Goal: Task Accomplishment & Management: Use online tool/utility

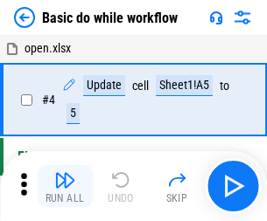
click at [65, 186] on img "button" at bounding box center [64, 180] width 21 height 21
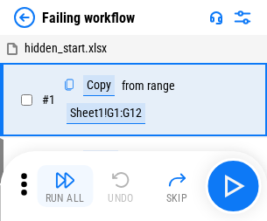
click at [65, 186] on img "button" at bounding box center [64, 180] width 21 height 21
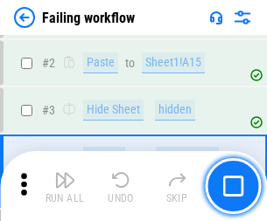
scroll to position [371, 0]
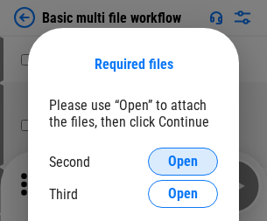
click at [183, 162] on span "Open" at bounding box center [183, 162] width 30 height 14
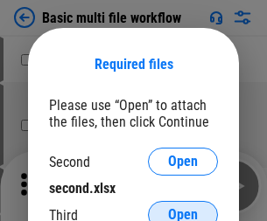
click at [183, 208] on span "Open" at bounding box center [183, 215] width 30 height 14
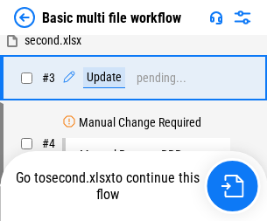
scroll to position [0, 0]
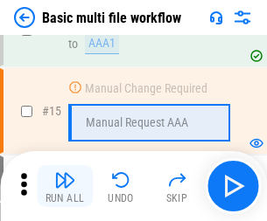
click at [65, 186] on img "button" at bounding box center [64, 180] width 21 height 21
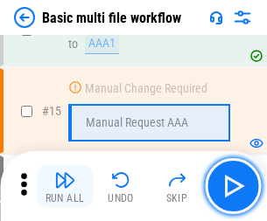
scroll to position [1165, 0]
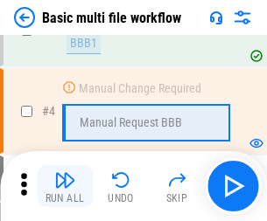
click at [65, 186] on img "button" at bounding box center [64, 180] width 21 height 21
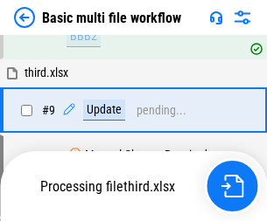
scroll to position [609, 0]
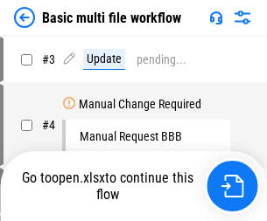
scroll to position [71, 0]
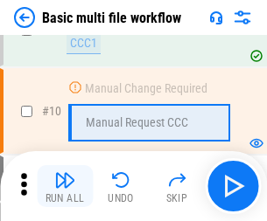
click at [65, 186] on img "button" at bounding box center [64, 180] width 21 height 21
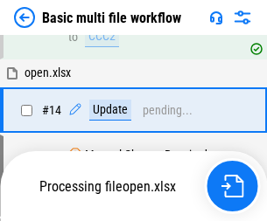
scroll to position [915, 0]
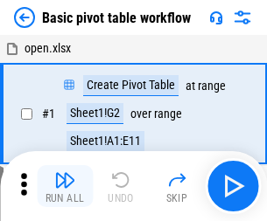
click at [65, 186] on img "button" at bounding box center [64, 180] width 21 height 21
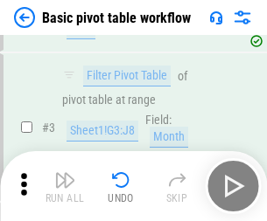
scroll to position [419, 0]
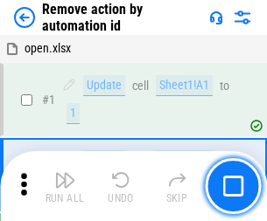
scroll to position [65, 0]
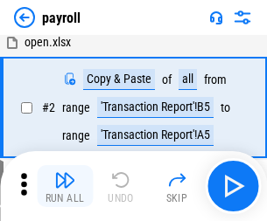
click at [65, 186] on img "button" at bounding box center [64, 180] width 21 height 21
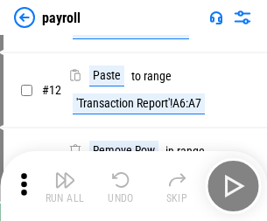
scroll to position [127, 0]
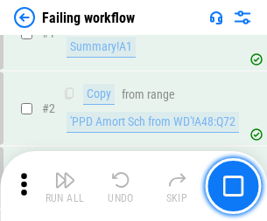
scroll to position [283, 0]
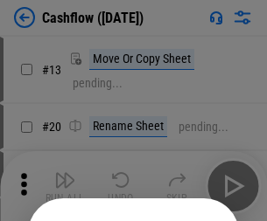
scroll to position [171, 0]
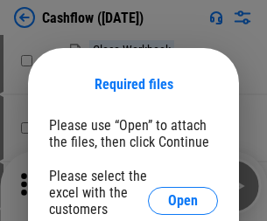
scroll to position [191, 0]
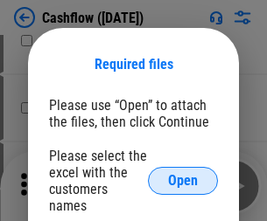
click at [183, 174] on span "Open" at bounding box center [183, 181] width 30 height 14
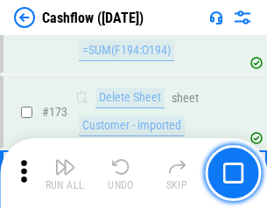
scroll to position [1853, 0]
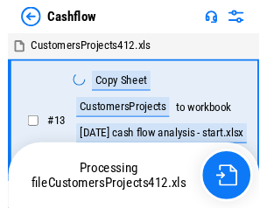
scroll to position [20, 0]
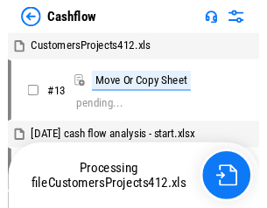
scroll to position [20, 0]
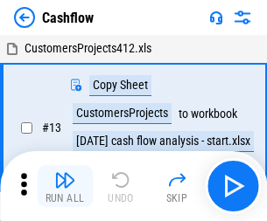
click at [65, 173] on img "button" at bounding box center [64, 180] width 21 height 21
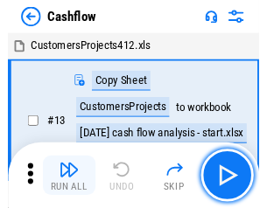
scroll to position [20, 0]
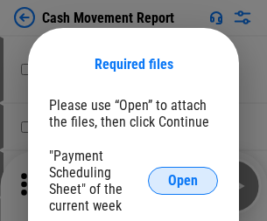
click at [183, 181] on span "Open" at bounding box center [183, 181] width 30 height 14
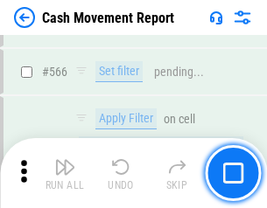
scroll to position [8022, 0]
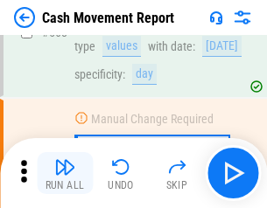
click at [65, 173] on img "button" at bounding box center [64, 167] width 21 height 21
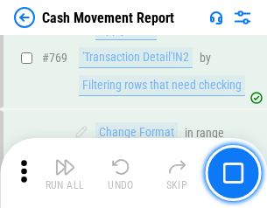
scroll to position [9726, 0]
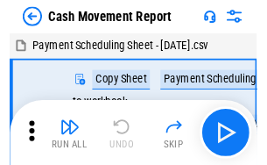
scroll to position [32, 0]
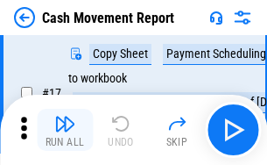
click at [65, 130] on img "button" at bounding box center [64, 123] width 21 height 21
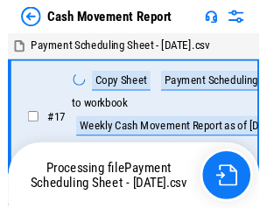
scroll to position [10, 0]
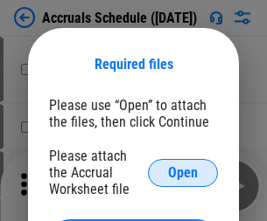
click at [183, 172] on span "Open" at bounding box center [183, 173] width 30 height 14
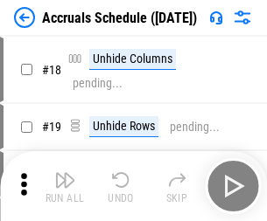
click at [65, 186] on img "button" at bounding box center [64, 180] width 21 height 21
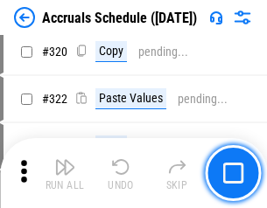
scroll to position [3256, 0]
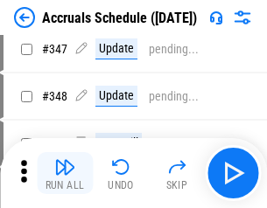
click at [65, 173] on img "button" at bounding box center [64, 167] width 21 height 21
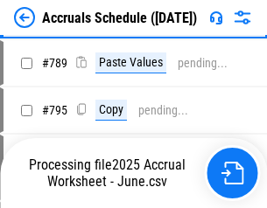
scroll to position [7353, 0]
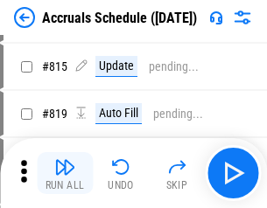
click at [65, 173] on img "button" at bounding box center [64, 167] width 21 height 21
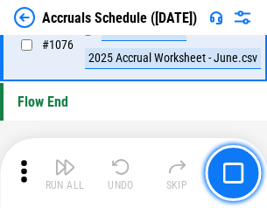
scroll to position [10483, 0]
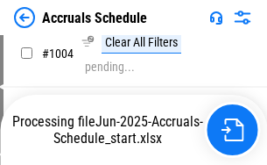
scroll to position [8992, 0]
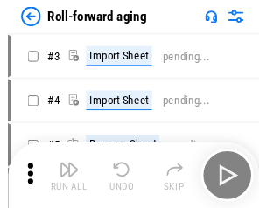
scroll to position [3, 0]
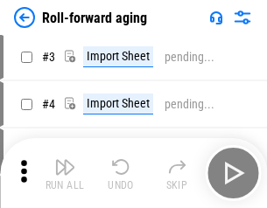
click at [65, 173] on img "button" at bounding box center [64, 167] width 21 height 21
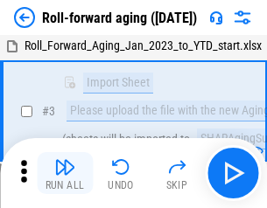
click at [65, 173] on img "button" at bounding box center [64, 167] width 21 height 21
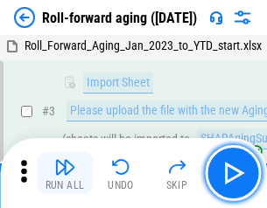
scroll to position [113, 0]
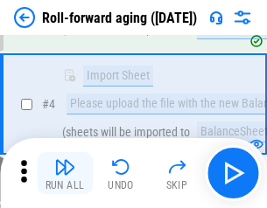
click at [65, 173] on img "button" at bounding box center [64, 167] width 21 height 21
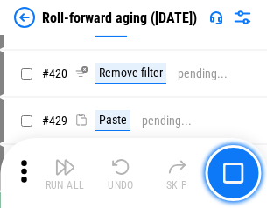
scroll to position [6070, 0]
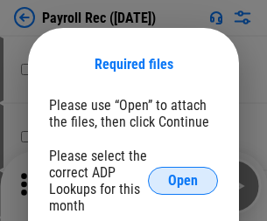
click at [183, 181] on span "Open" at bounding box center [183, 181] width 30 height 14
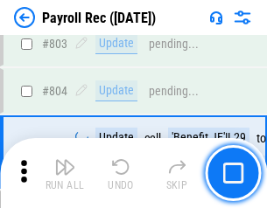
scroll to position [11121, 0]
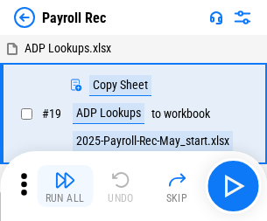
click at [65, 186] on img "button" at bounding box center [64, 180] width 21 height 21
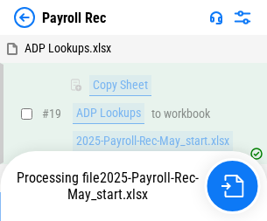
scroll to position [107, 0]
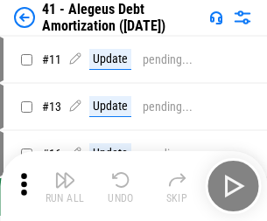
click at [65, 186] on img "button" at bounding box center [64, 180] width 21 height 21
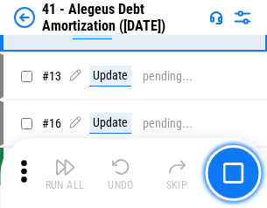
scroll to position [216, 0]
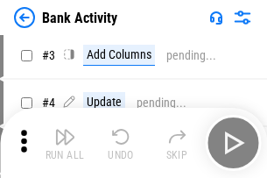
click at [65, 143] on img "button" at bounding box center [64, 136] width 21 height 21
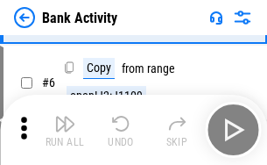
scroll to position [93, 0]
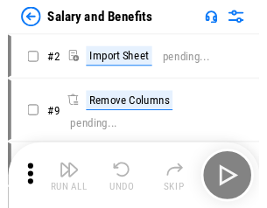
scroll to position [24, 0]
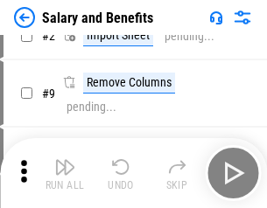
click at [65, 173] on img "button" at bounding box center [64, 167] width 21 height 21
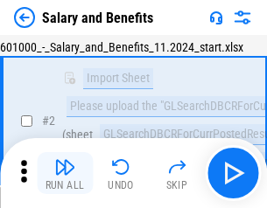
click at [65, 173] on img "button" at bounding box center [64, 167] width 21 height 21
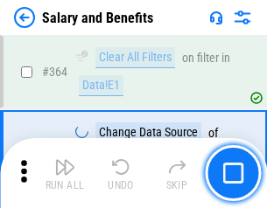
scroll to position [8243, 0]
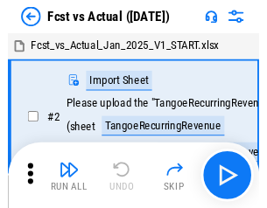
scroll to position [23, 0]
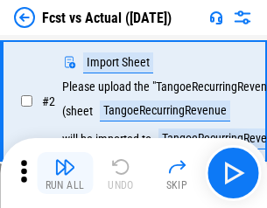
click at [65, 173] on img "button" at bounding box center [64, 167] width 21 height 21
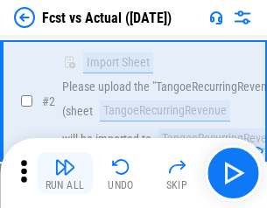
click at [65, 173] on img "button" at bounding box center [64, 167] width 21 height 21
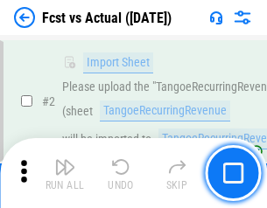
scroll to position [164, 0]
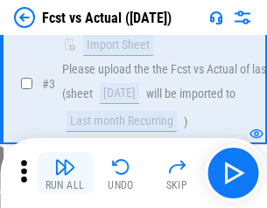
click at [65, 173] on img "button" at bounding box center [64, 167] width 21 height 21
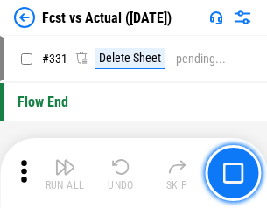
scroll to position [8378, 0]
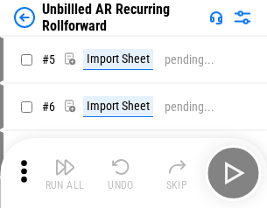
click at [65, 173] on img "button" at bounding box center [64, 167] width 21 height 21
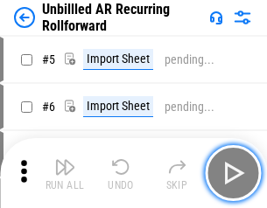
scroll to position [38, 0]
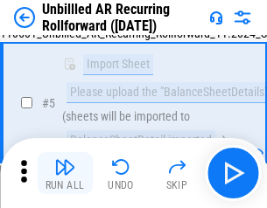
click at [65, 173] on img "button" at bounding box center [64, 167] width 21 height 21
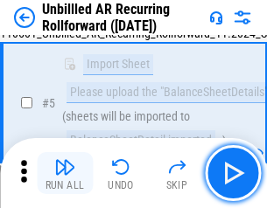
scroll to position [165, 0]
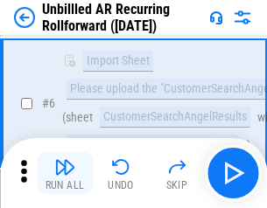
click at [65, 173] on img "button" at bounding box center [64, 167] width 21 height 21
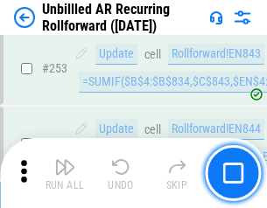
scroll to position [5945, 0]
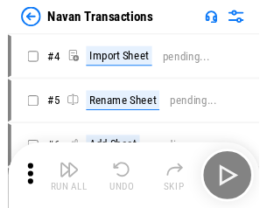
scroll to position [28, 0]
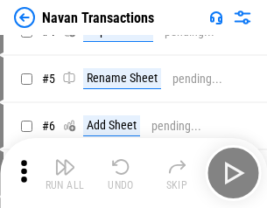
click at [65, 173] on img "button" at bounding box center [64, 167] width 21 height 21
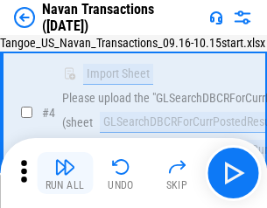
click at [65, 173] on img "button" at bounding box center [64, 167] width 21 height 21
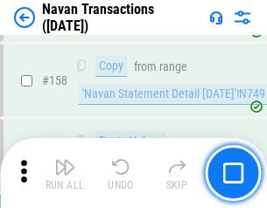
scroll to position [5675, 0]
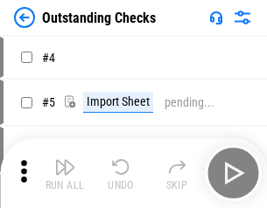
click at [65, 173] on img "button" at bounding box center [64, 167] width 21 height 21
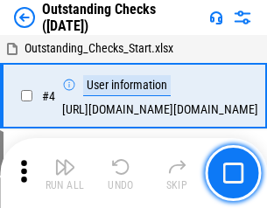
scroll to position [74, 0]
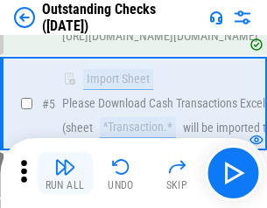
click at [65, 173] on img "button" at bounding box center [64, 167] width 21 height 21
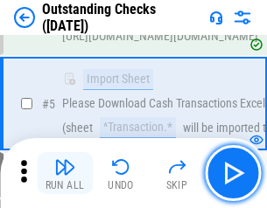
scroll to position [183, 0]
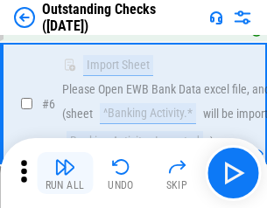
click at [65, 173] on img "button" at bounding box center [64, 167] width 21 height 21
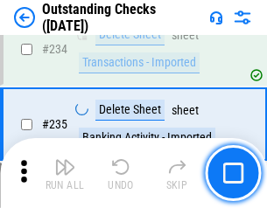
scroll to position [5315, 0]
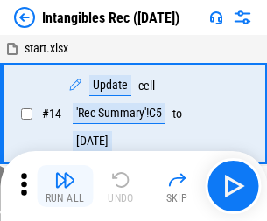
click at [65, 186] on img "button" at bounding box center [64, 180] width 21 height 21
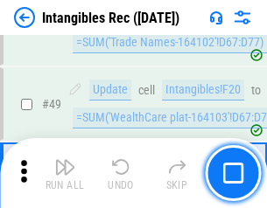
scroll to position [682, 0]
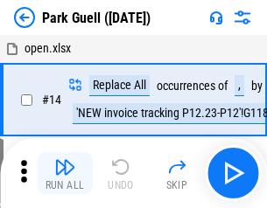
click at [65, 173] on img "button" at bounding box center [64, 167] width 21 height 21
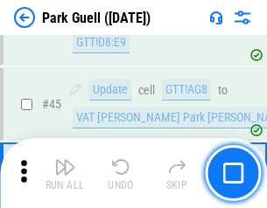
scroll to position [2189, 0]
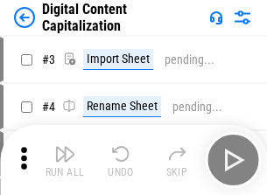
click at [65, 147] on img "button" at bounding box center [64, 154] width 21 height 21
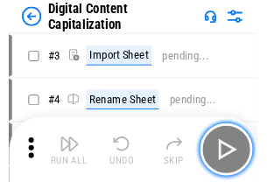
scroll to position [51, 0]
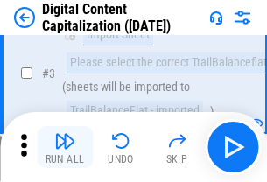
click at [65, 147] on img "button" at bounding box center [64, 140] width 21 height 21
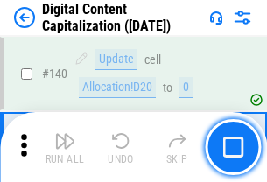
scroll to position [1856, 0]
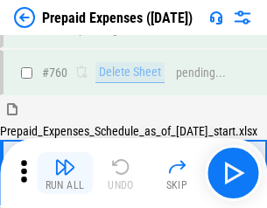
click at [65, 173] on img "button" at bounding box center [64, 167] width 21 height 21
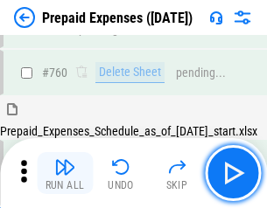
scroll to position [4851, 0]
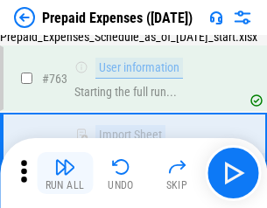
click at [65, 173] on img "button" at bounding box center [64, 167] width 21 height 21
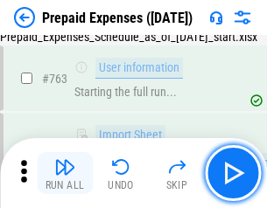
scroll to position [4955, 0]
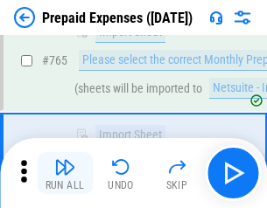
click at [65, 173] on img "button" at bounding box center [64, 167] width 21 height 21
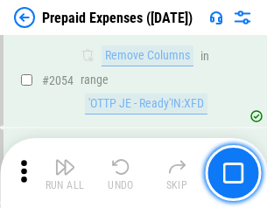
scroll to position [18296, 0]
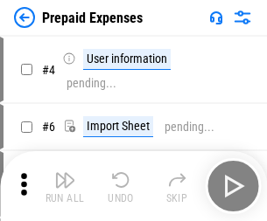
click at [65, 186] on img "button" at bounding box center [64, 180] width 21 height 21
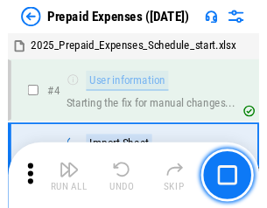
scroll to position [77, 0]
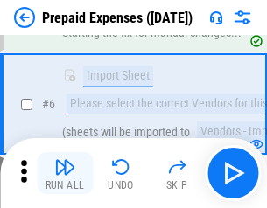
click at [65, 173] on img "button" at bounding box center [64, 167] width 21 height 21
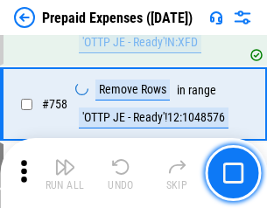
scroll to position [6237, 0]
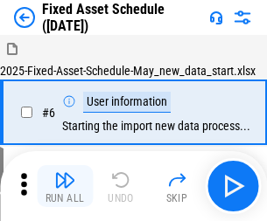
click at [65, 186] on img "button" at bounding box center [64, 180] width 21 height 21
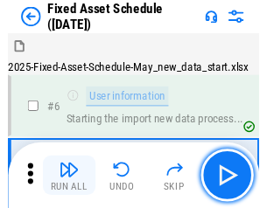
scroll to position [95, 0]
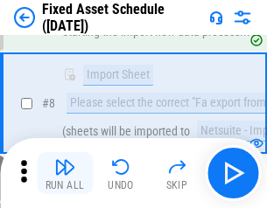
click at [65, 173] on img "button" at bounding box center [64, 167] width 21 height 21
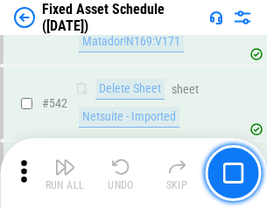
scroll to position [6240, 0]
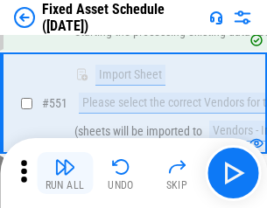
click at [65, 173] on img "button" at bounding box center [64, 167] width 21 height 21
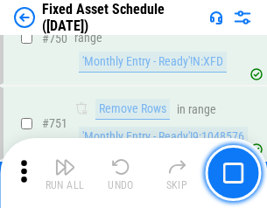
scroll to position [8533, 0]
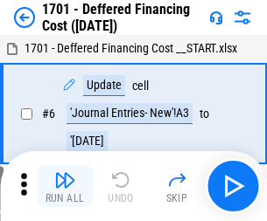
click at [65, 186] on img "button" at bounding box center [64, 180] width 21 height 21
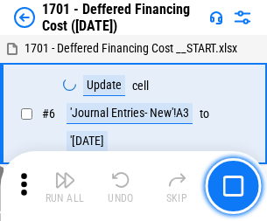
scroll to position [210, 0]
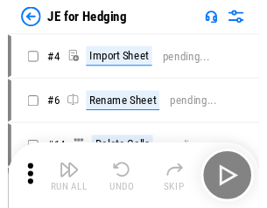
scroll to position [3, 0]
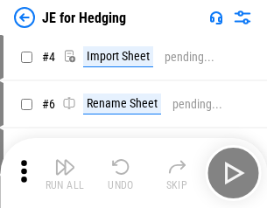
click at [65, 173] on img "button" at bounding box center [64, 167] width 21 height 21
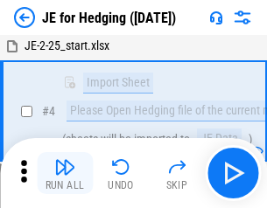
click at [65, 173] on img "button" at bounding box center [64, 167] width 21 height 21
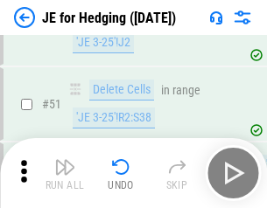
scroll to position [1133, 0]
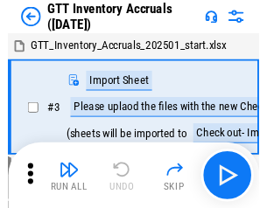
scroll to position [3, 0]
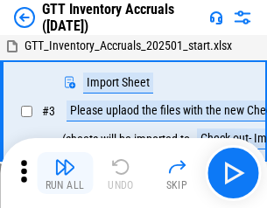
click at [65, 173] on img "button" at bounding box center [64, 167] width 21 height 21
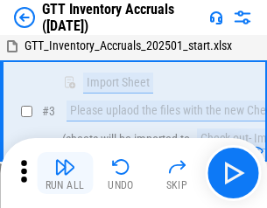
click at [65, 173] on img "button" at bounding box center [64, 167] width 21 height 21
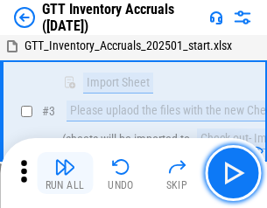
scroll to position [113, 0]
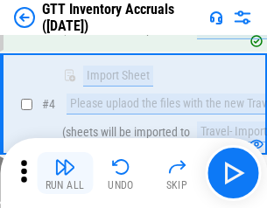
click at [65, 173] on img "button" at bounding box center [64, 167] width 21 height 21
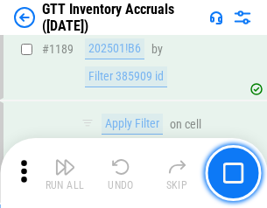
scroll to position [14293, 0]
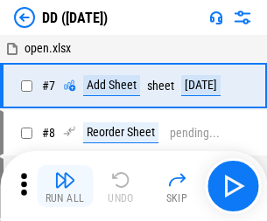
click at [65, 186] on img "button" at bounding box center [64, 180] width 21 height 21
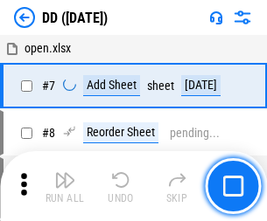
scroll to position [169, 0]
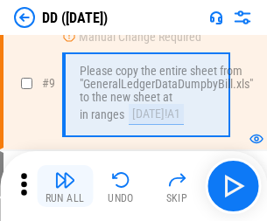
click at [65, 186] on img "button" at bounding box center [64, 180] width 21 height 21
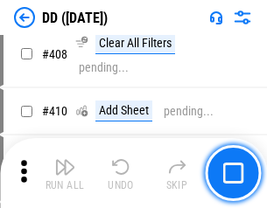
scroll to position [7831, 0]
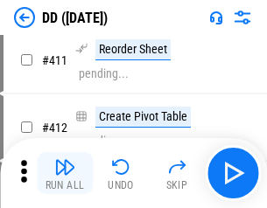
click at [65, 173] on img "button" at bounding box center [64, 167] width 21 height 21
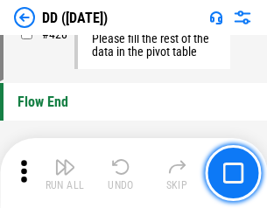
scroll to position [8378, 0]
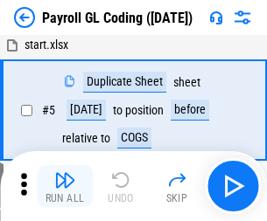
click at [65, 186] on img "button" at bounding box center [64, 180] width 21 height 21
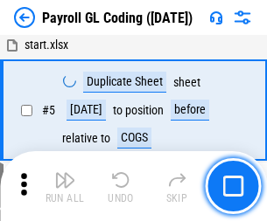
scroll to position [210, 0]
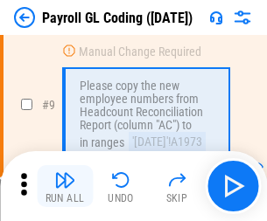
click at [65, 186] on img "button" at bounding box center [64, 180] width 21 height 21
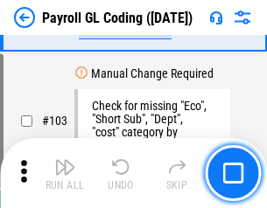
scroll to position [4107, 0]
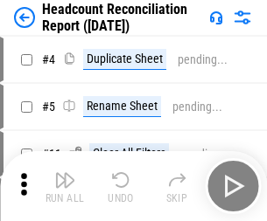
click at [65, 186] on img "button" at bounding box center [64, 180] width 21 height 21
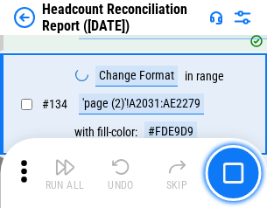
scroll to position [2104, 0]
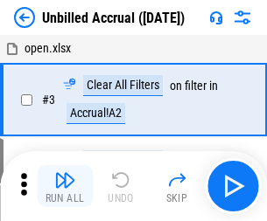
click at [65, 186] on img "button" at bounding box center [64, 180] width 21 height 21
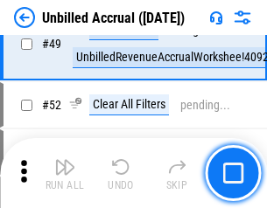
scroll to position [1588, 0]
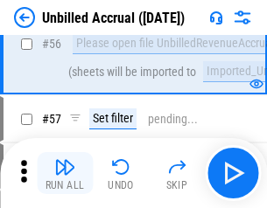
click at [65, 173] on img "button" at bounding box center [64, 167] width 21 height 21
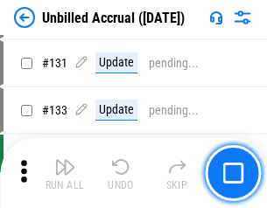
scroll to position [5214, 0]
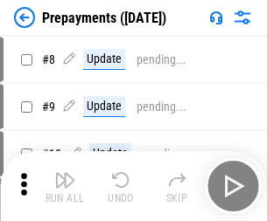
click at [65, 186] on img "button" at bounding box center [64, 180] width 21 height 21
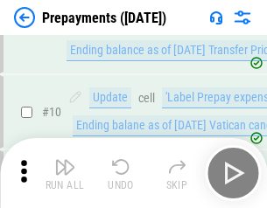
scroll to position [109, 0]
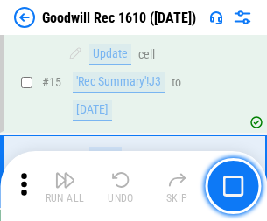
scroll to position [299, 0]
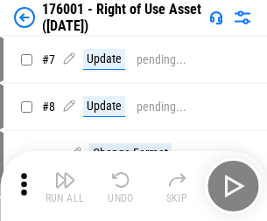
click at [65, 186] on img "button" at bounding box center [64, 180] width 21 height 21
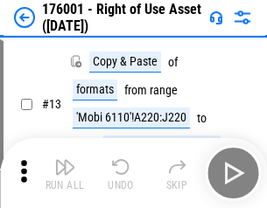
scroll to position [113, 0]
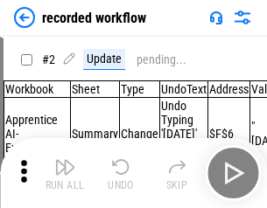
click at [65, 173] on img "button" at bounding box center [64, 167] width 21 height 21
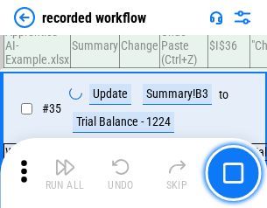
scroll to position [5471, 0]
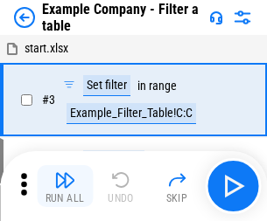
click at [65, 186] on img "button" at bounding box center [64, 180] width 21 height 21
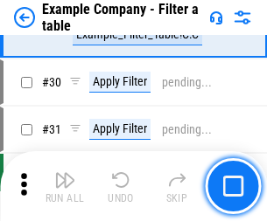
scroll to position [1602, 0]
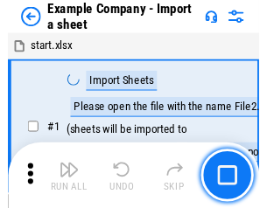
scroll to position [27, 0]
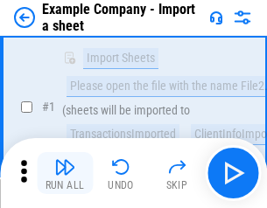
click at [65, 173] on img "button" at bounding box center [64, 167] width 21 height 21
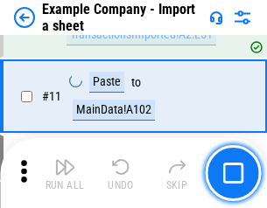
scroll to position [387, 0]
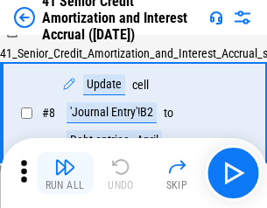
click at [65, 173] on img "button" at bounding box center [64, 167] width 21 height 21
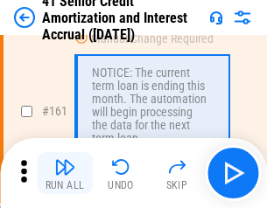
click at [65, 173] on img "button" at bounding box center [64, 167] width 21 height 21
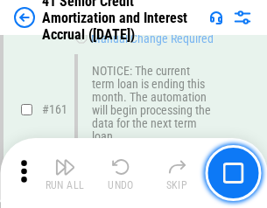
scroll to position [1872, 0]
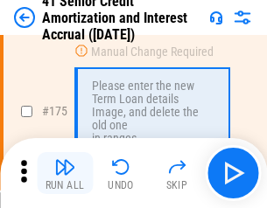
click at [65, 173] on img "button" at bounding box center [64, 167] width 21 height 21
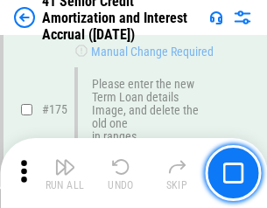
scroll to position [2050, 0]
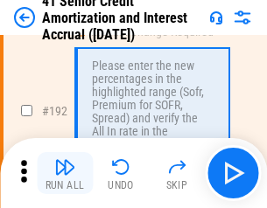
click at [65, 173] on img "button" at bounding box center [64, 167] width 21 height 21
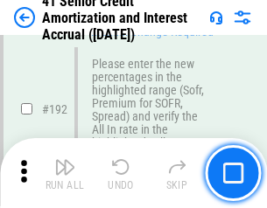
scroll to position [2234, 0]
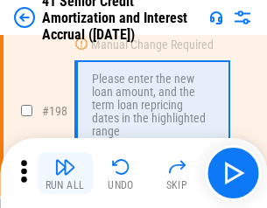
click at [65, 173] on img "button" at bounding box center [64, 167] width 21 height 21
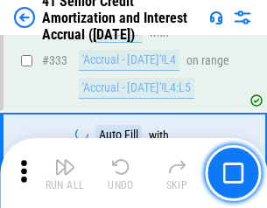
scroll to position [4472, 0]
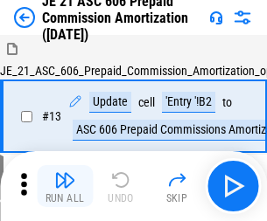
click at [65, 173] on img "button" at bounding box center [64, 180] width 21 height 21
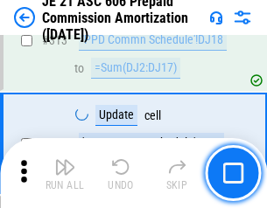
scroll to position [3268, 0]
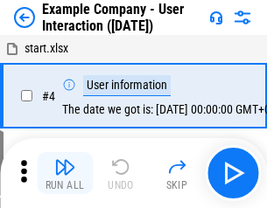
click at [65, 173] on img "button" at bounding box center [64, 167] width 21 height 21
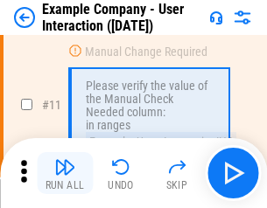
click at [65, 173] on img "button" at bounding box center [64, 167] width 21 height 21
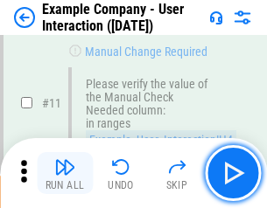
scroll to position [379, 0]
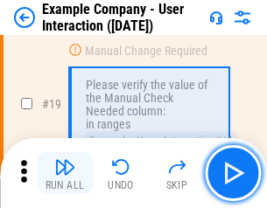
click at [65, 173] on img "button" at bounding box center [64, 167] width 21 height 21
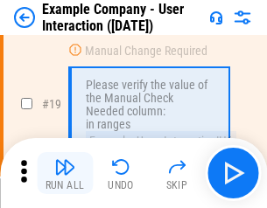
click at [65, 173] on img "button" at bounding box center [64, 167] width 21 height 21
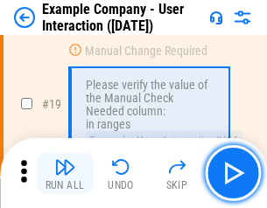
click at [65, 173] on img "button" at bounding box center [64, 167] width 21 height 21
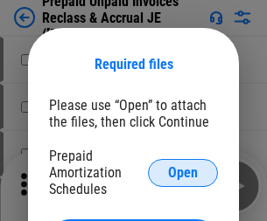
click at [183, 172] on span "Open" at bounding box center [183, 173] width 30 height 14
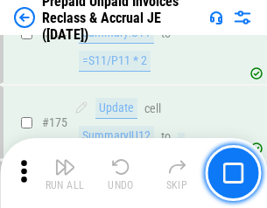
scroll to position [2363, 0]
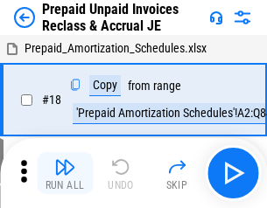
click at [65, 173] on img "button" at bounding box center [64, 167] width 21 height 21
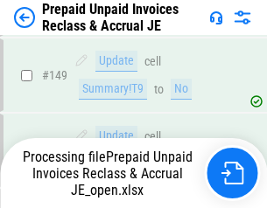
scroll to position [1523, 0]
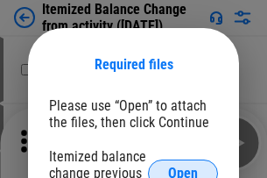
click at [183, 166] on span "Open" at bounding box center [183, 173] width 30 height 14
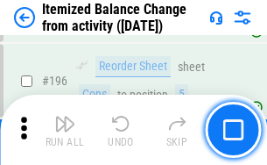
scroll to position [3369, 0]
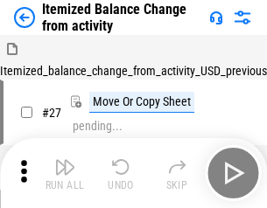
click at [65, 173] on img "button" at bounding box center [64, 167] width 21 height 21
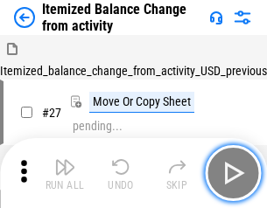
scroll to position [27, 0]
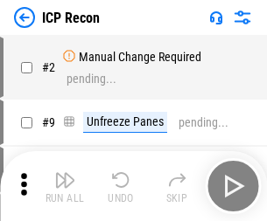
scroll to position [8, 0]
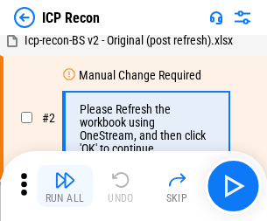
click at [65, 186] on img "button" at bounding box center [64, 180] width 21 height 21
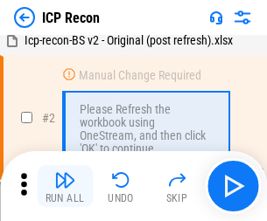
click at [65, 186] on img "button" at bounding box center [64, 180] width 21 height 21
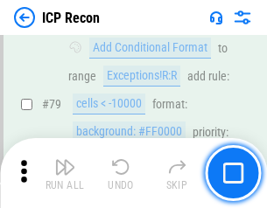
scroll to position [1715, 0]
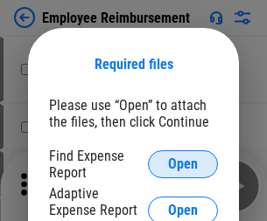
click at [183, 165] on span "Open" at bounding box center [183, 165] width 30 height 14
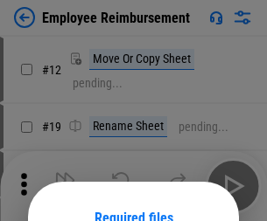
scroll to position [154, 0]
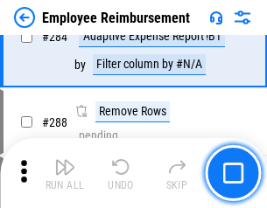
scroll to position [4758, 0]
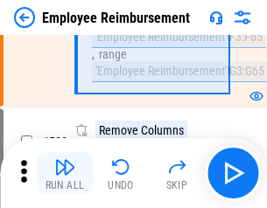
click at [65, 173] on img "button" at bounding box center [64, 167] width 21 height 21
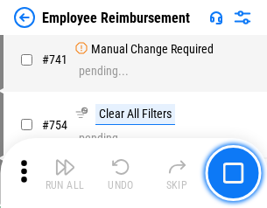
scroll to position [12280, 0]
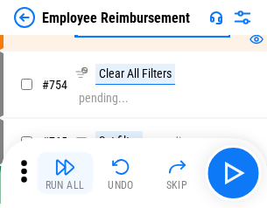
click at [65, 173] on img "button" at bounding box center [64, 167] width 21 height 21
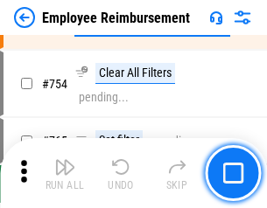
click at [65, 173] on img "button" at bounding box center [64, 167] width 21 height 21
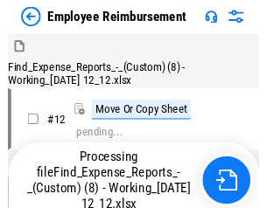
scroll to position [60, 0]
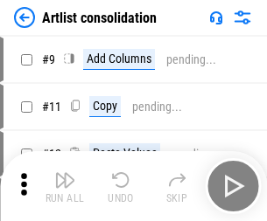
click at [65, 186] on img "button" at bounding box center [64, 180] width 21 height 21
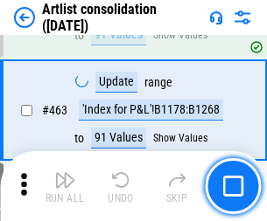
scroll to position [7664, 0]
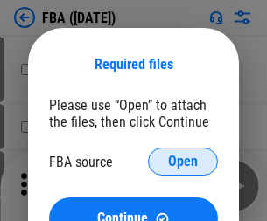
click at [183, 162] on span "Open" at bounding box center [183, 162] width 30 height 14
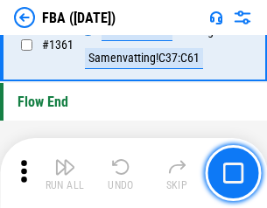
scroll to position [18798, 0]
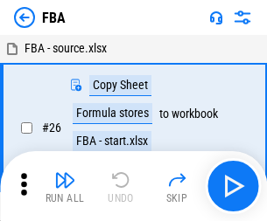
scroll to position [18, 0]
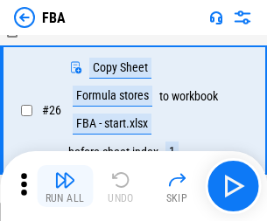
click at [65, 186] on img "button" at bounding box center [64, 180] width 21 height 21
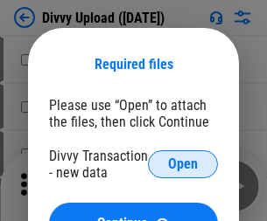
click at [183, 165] on span "Open" at bounding box center [183, 165] width 30 height 14
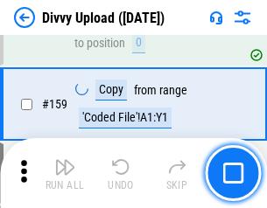
scroll to position [1813, 0]
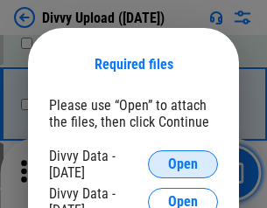
click at [183, 165] on span "Open" at bounding box center [183, 165] width 30 height 14
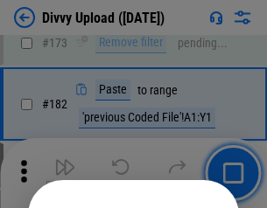
scroll to position [1965, 0]
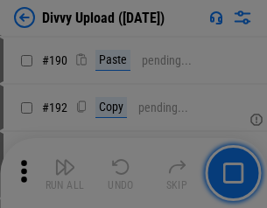
scroll to position [2209, 0]
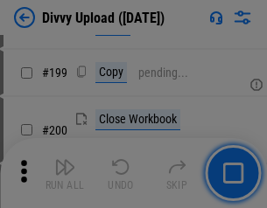
scroll to position [2545, 0]
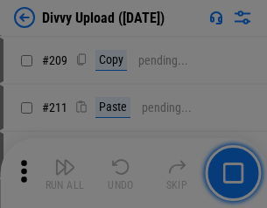
scroll to position [2973, 0]
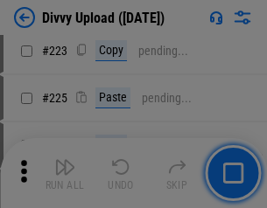
scroll to position [3493, 0]
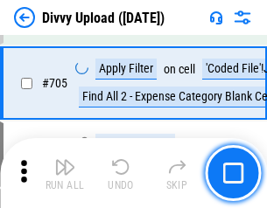
scroll to position [11974, 0]
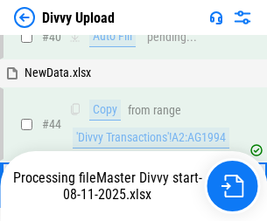
scroll to position [193, 0]
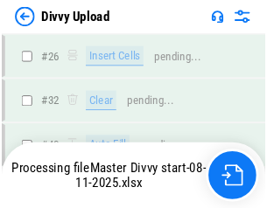
scroll to position [1813, 0]
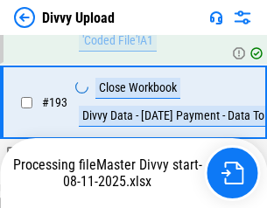
scroll to position [2446, 0]
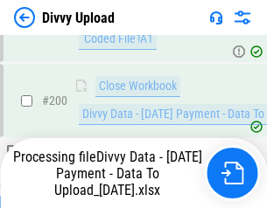
scroll to position [2745, 0]
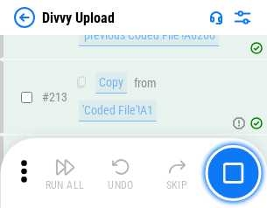
scroll to position [3503, 0]
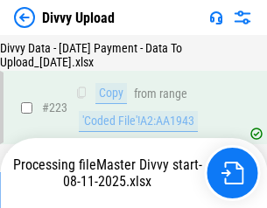
scroll to position [3990, 0]
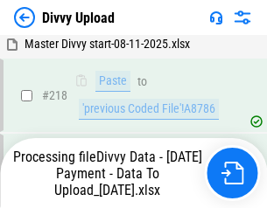
scroll to position [3889, 0]
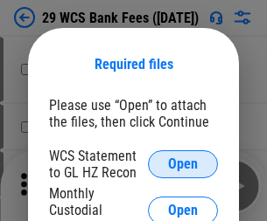
click at [183, 165] on span "Open" at bounding box center [183, 165] width 30 height 14
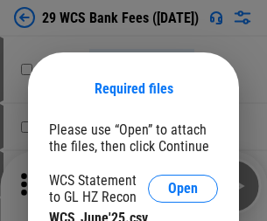
scroll to position [25, 0]
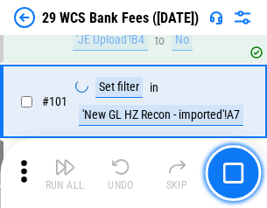
scroll to position [1706, 0]
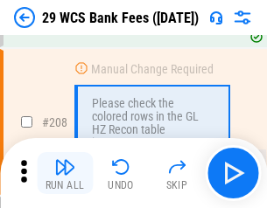
click at [65, 173] on img "button" at bounding box center [64, 167] width 21 height 21
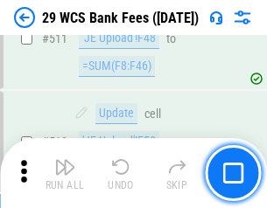
scroll to position [8806, 0]
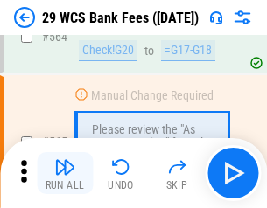
click at [65, 173] on img "button" at bounding box center [64, 167] width 21 height 21
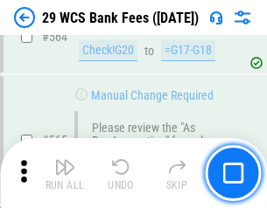
scroll to position [9466, 0]
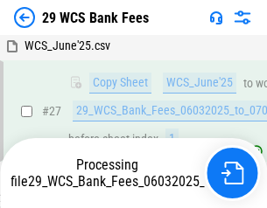
scroll to position [349, 0]
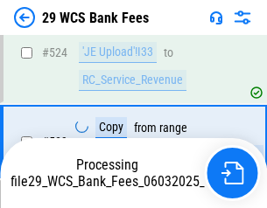
scroll to position [9345, 0]
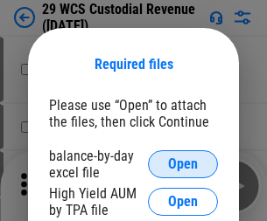
click at [183, 165] on span "Open" at bounding box center [183, 165] width 30 height 14
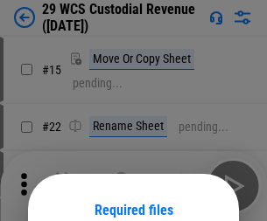
scroll to position [146, 0]
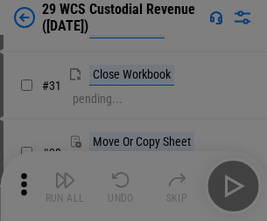
scroll to position [375, 0]
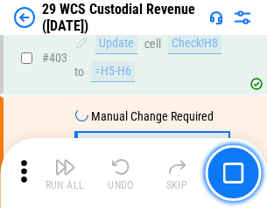
scroll to position [8107, 0]
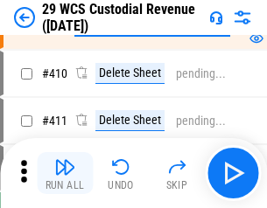
click at [65, 173] on img "button" at bounding box center [64, 167] width 21 height 21
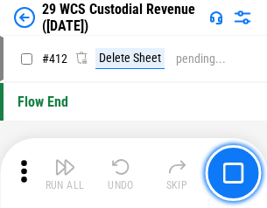
scroll to position [8359, 0]
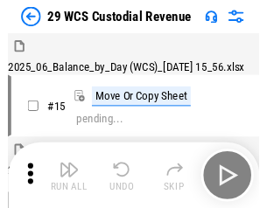
scroll to position [42, 0]
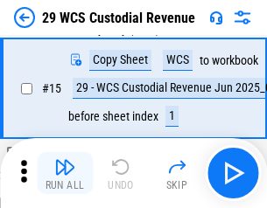
click at [65, 173] on img "button" at bounding box center [64, 167] width 21 height 21
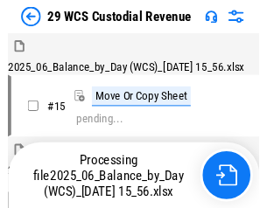
scroll to position [42, 0]
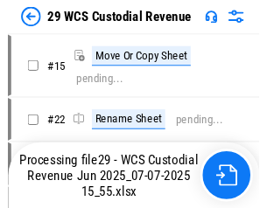
scroll to position [32, 0]
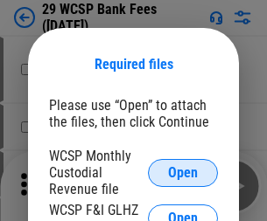
click at [183, 172] on span "Open" at bounding box center [183, 173] width 30 height 14
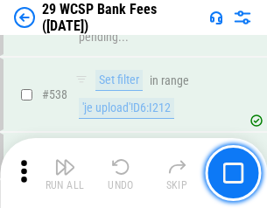
scroll to position [6725, 0]
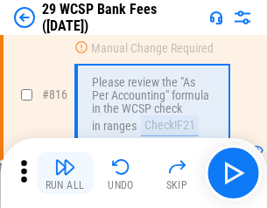
click at [65, 173] on img "button" at bounding box center [64, 167] width 21 height 21
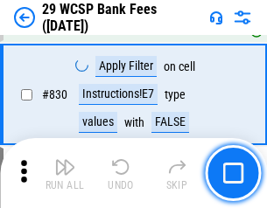
scroll to position [11106, 0]
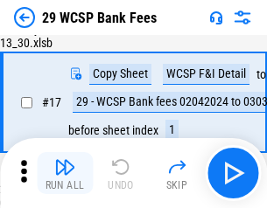
click at [65, 173] on img "button" at bounding box center [64, 167] width 21 height 21
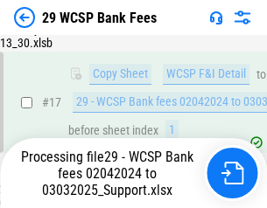
scroll to position [307, 0]
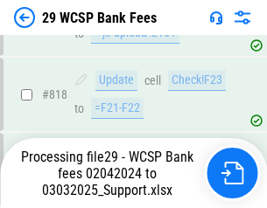
scroll to position [10763, 0]
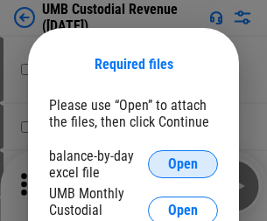
click at [183, 165] on span "Open" at bounding box center [183, 165] width 30 height 14
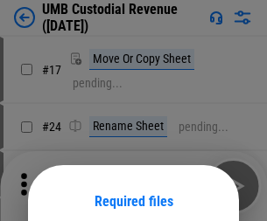
scroll to position [137, 0]
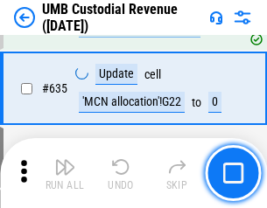
scroll to position [9160, 0]
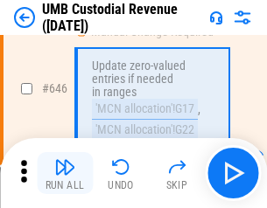
click at [65, 173] on img "button" at bounding box center [64, 167] width 21 height 21
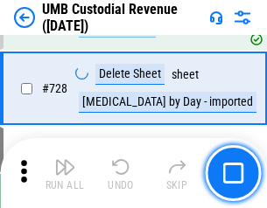
scroll to position [10798, 0]
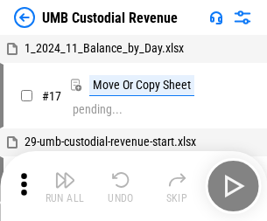
scroll to position [13, 0]
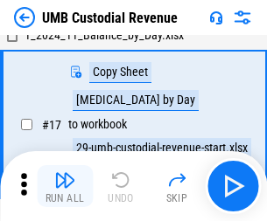
click at [65, 186] on img "button" at bounding box center [64, 180] width 21 height 21
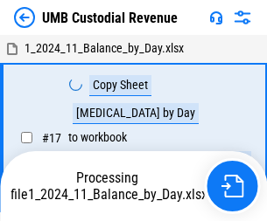
scroll to position [13, 0]
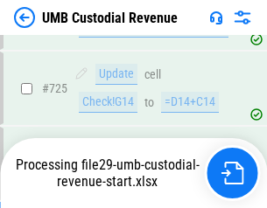
scroll to position [10682, 0]
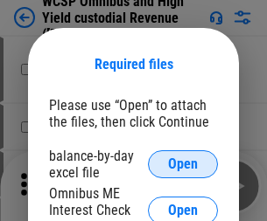
click at [183, 165] on span "Open" at bounding box center [183, 165] width 30 height 14
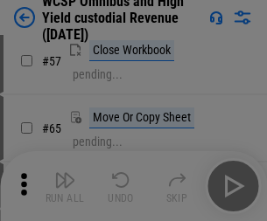
scroll to position [763, 0]
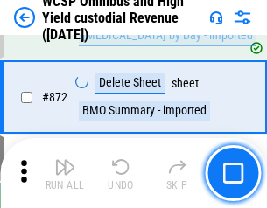
scroll to position [14814, 0]
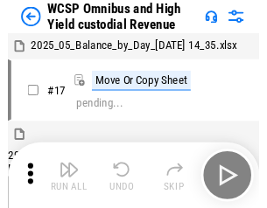
scroll to position [10, 0]
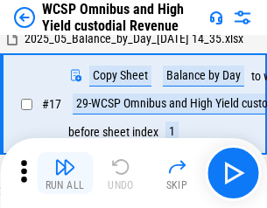
click at [65, 173] on img "button" at bounding box center [64, 167] width 21 height 21
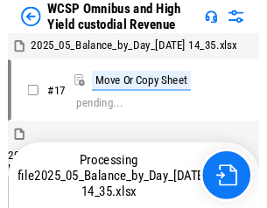
scroll to position [10, 0]
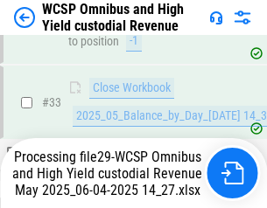
scroll to position [866, 0]
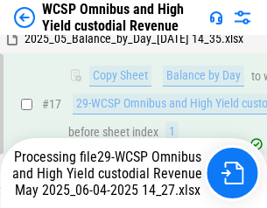
scroll to position [364, 0]
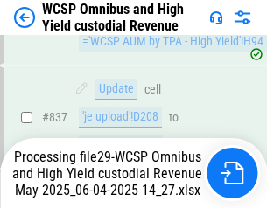
scroll to position [14623, 0]
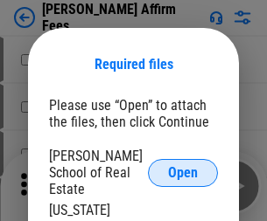
click at [183, 166] on span "Open" at bounding box center [183, 173] width 30 height 14
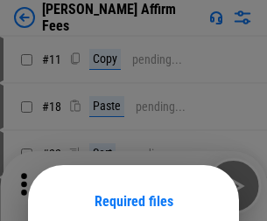
scroll to position [137, 0]
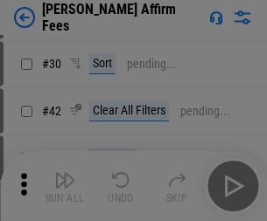
scroll to position [356, 0]
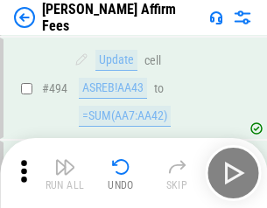
scroll to position [4759, 0]
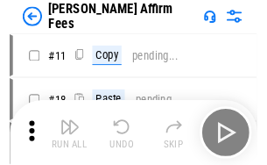
scroll to position [18, 0]
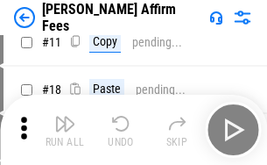
click at [65, 130] on img "button" at bounding box center [64, 123] width 21 height 21
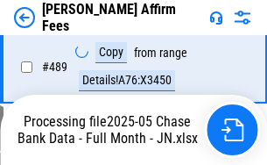
scroll to position [4591, 0]
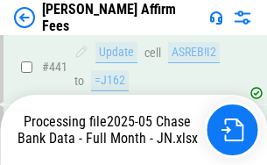
scroll to position [4591, 0]
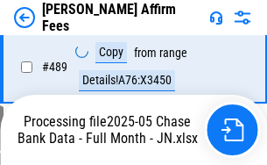
scroll to position [4591, 0]
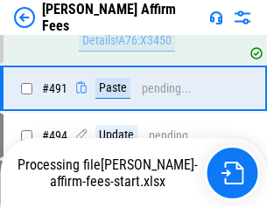
scroll to position [4759, 0]
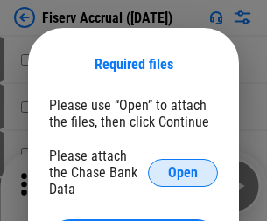
click at [183, 166] on span "Open" at bounding box center [183, 173] width 30 height 14
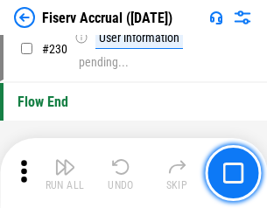
scroll to position [5546, 0]
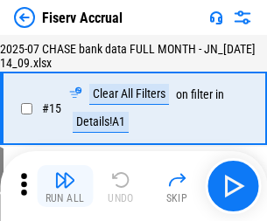
click at [65, 186] on img "button" at bounding box center [64, 180] width 21 height 21
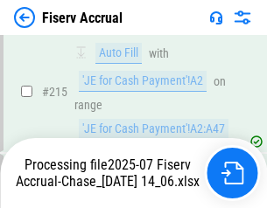
scroll to position [5312, 0]
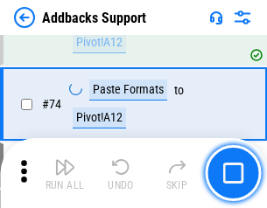
scroll to position [1274, 0]
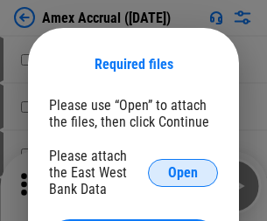
click at [183, 172] on span "Open" at bounding box center [183, 173] width 30 height 14
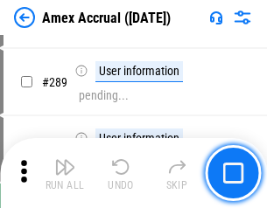
scroll to position [4793, 0]
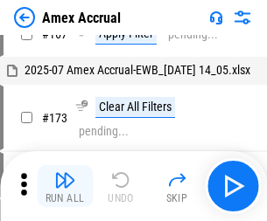
click at [65, 186] on img "button" at bounding box center [64, 180] width 21 height 21
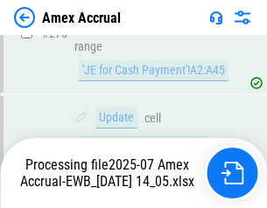
scroll to position [5431, 0]
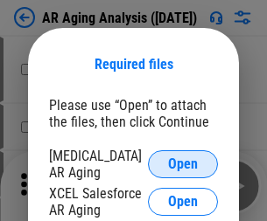
click at [183, 162] on span "Open" at bounding box center [183, 165] width 30 height 14
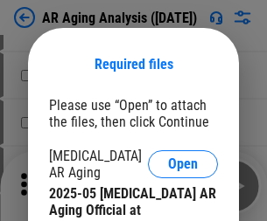
scroll to position [527, 0]
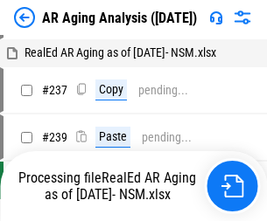
scroll to position [18, 0]
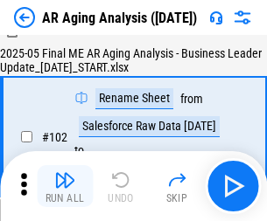
click at [65, 186] on img "button" at bounding box center [64, 180] width 21 height 21
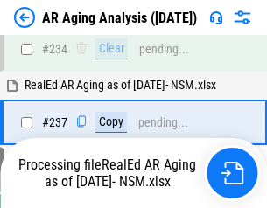
scroll to position [2713, 0]
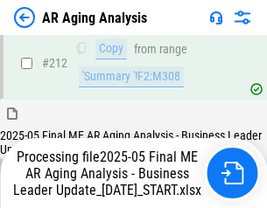
scroll to position [2693, 0]
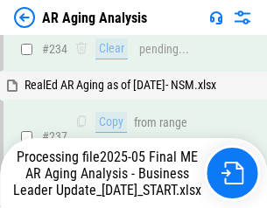
scroll to position [2766, 0]
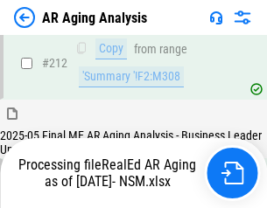
scroll to position [2618, 0]
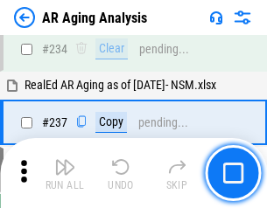
scroll to position [2693, 0]
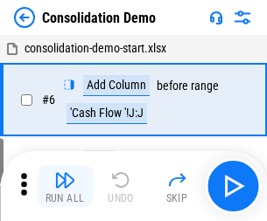
click at [65, 186] on img "button" at bounding box center [64, 180] width 21 height 21
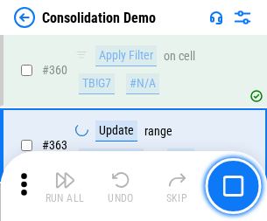
scroll to position [5867, 0]
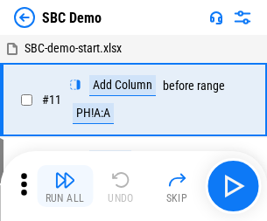
click at [65, 186] on img "button" at bounding box center [64, 180] width 21 height 21
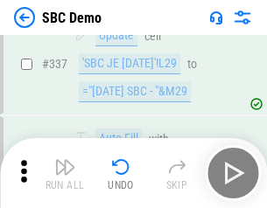
scroll to position [4605, 0]
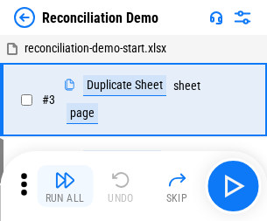
click at [65, 186] on img "button" at bounding box center [64, 180] width 21 height 21
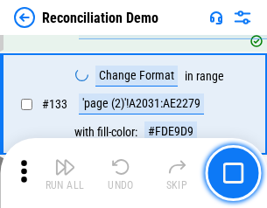
scroll to position [2079, 0]
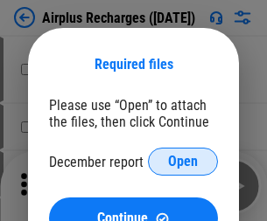
click at [183, 162] on span "Open" at bounding box center [183, 162] width 30 height 14
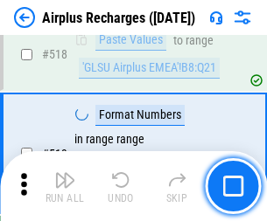
scroll to position [7532, 0]
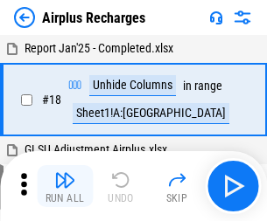
click at [65, 186] on img "button" at bounding box center [64, 180] width 21 height 21
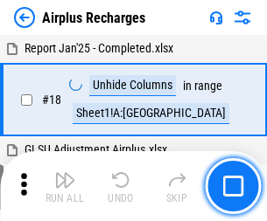
scroll to position [77, 0]
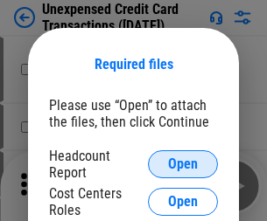
click at [183, 165] on span "Open" at bounding box center [183, 165] width 30 height 14
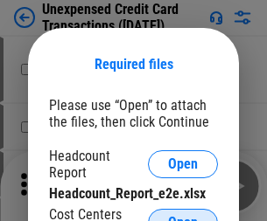
click at [183, 216] on span "Open" at bounding box center [183, 223] width 30 height 14
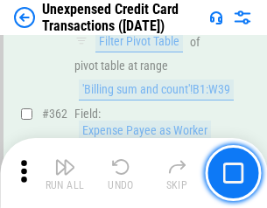
scroll to position [4501, 0]
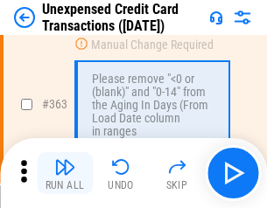
click at [65, 173] on img "button" at bounding box center [64, 167] width 21 height 21
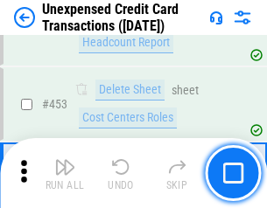
scroll to position [5970, 0]
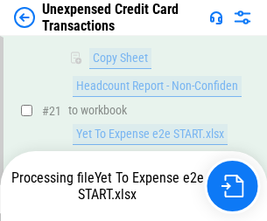
scroll to position [284, 0]
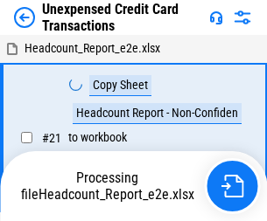
scroll to position [27, 0]
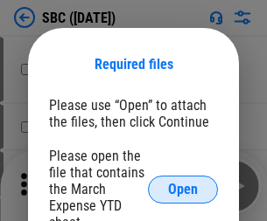
click at [183, 189] on span "Open" at bounding box center [183, 190] width 30 height 14
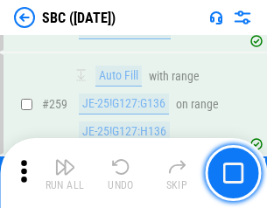
scroll to position [3420, 0]
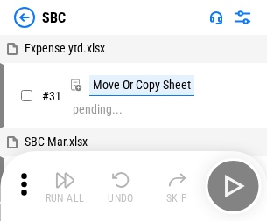
scroll to position [18, 0]
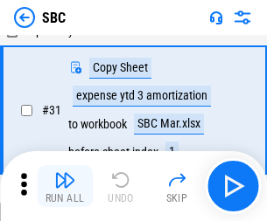
click at [65, 186] on img "button" at bounding box center [64, 180] width 21 height 21
